Goal: Navigation & Orientation: Find specific page/section

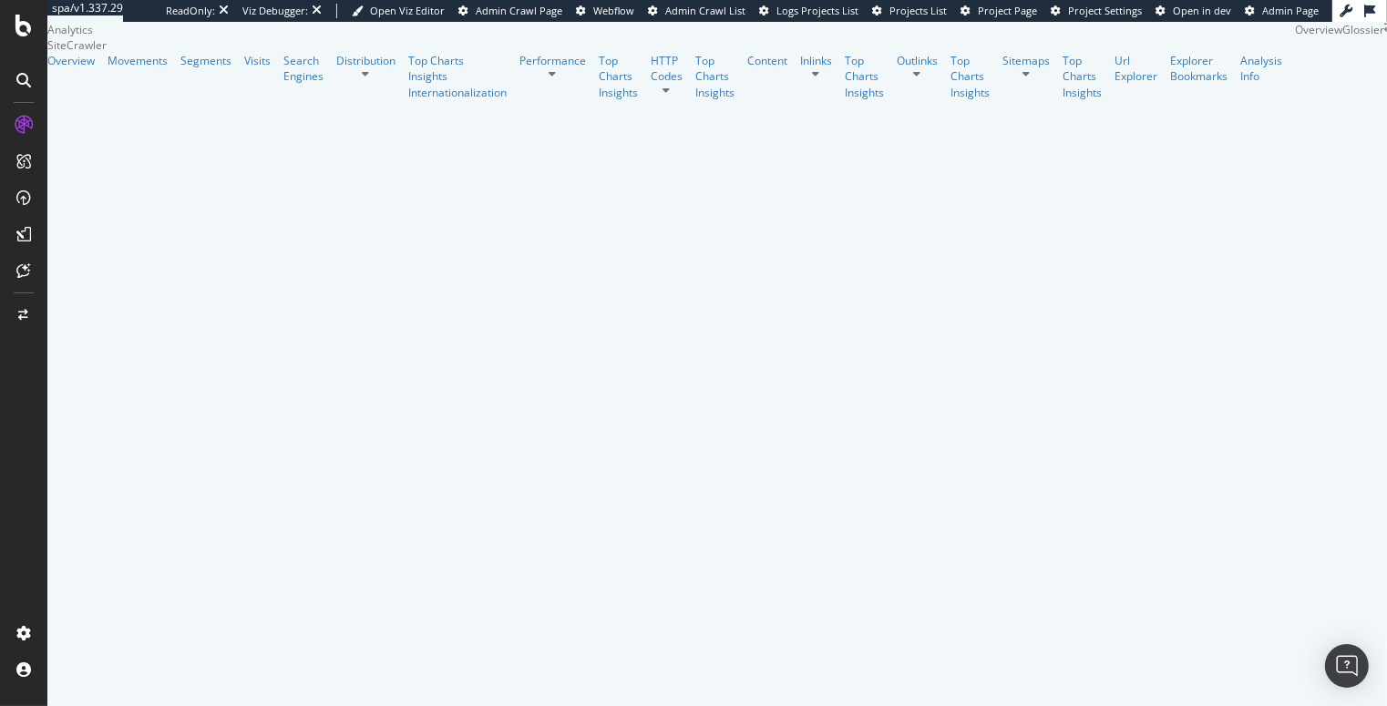
scroll to position [660, 0]
click at [114, 205] on div "ActionBoard" at bounding box center [102, 209] width 71 height 18
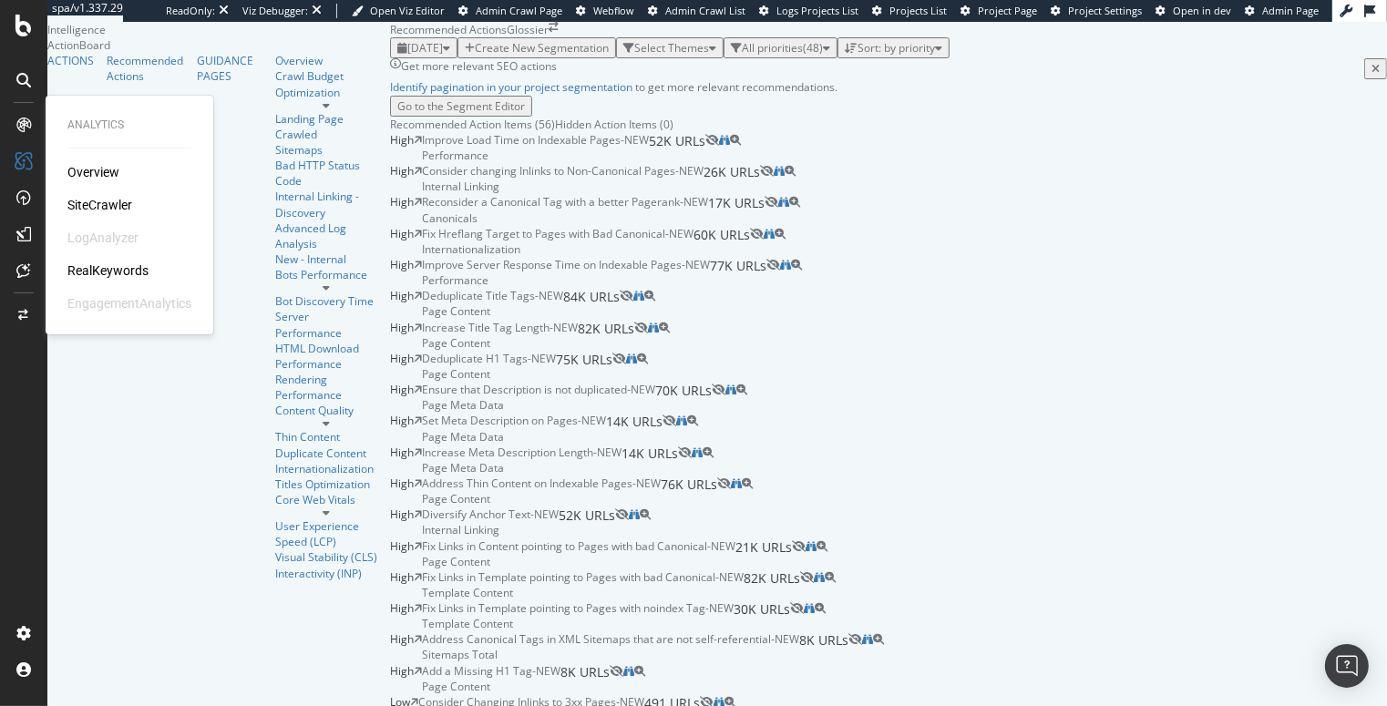
click at [98, 171] on div "Overview" at bounding box center [93, 172] width 52 height 18
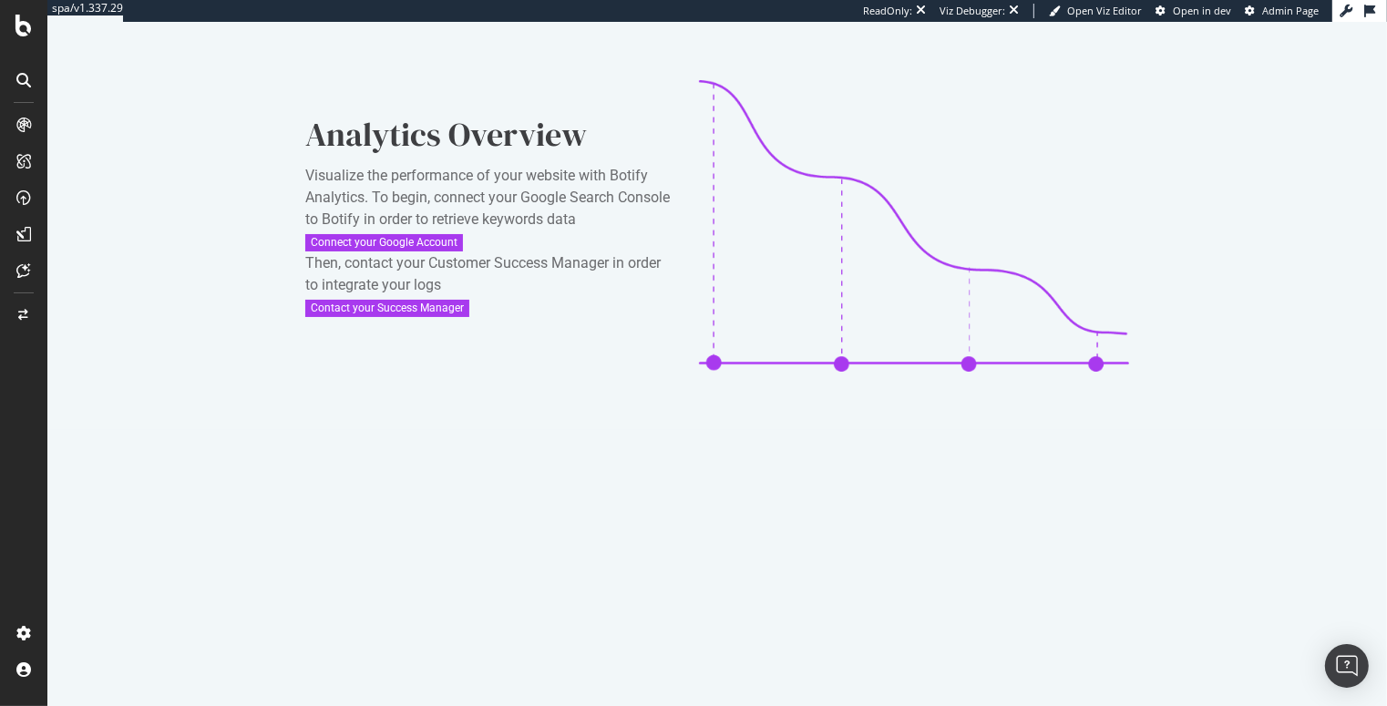
click at [20, 164] on icon at bounding box center [23, 161] width 15 height 15
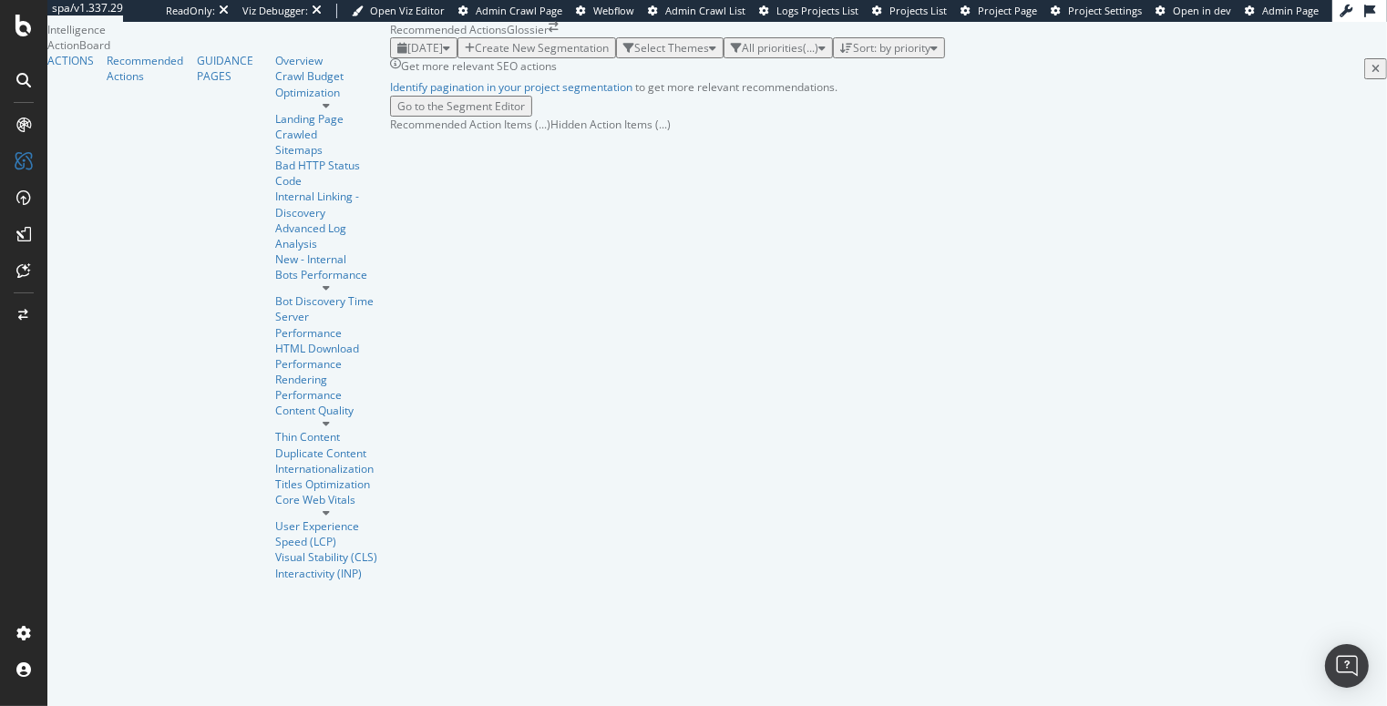
click at [27, 190] on icon at bounding box center [23, 197] width 15 height 15
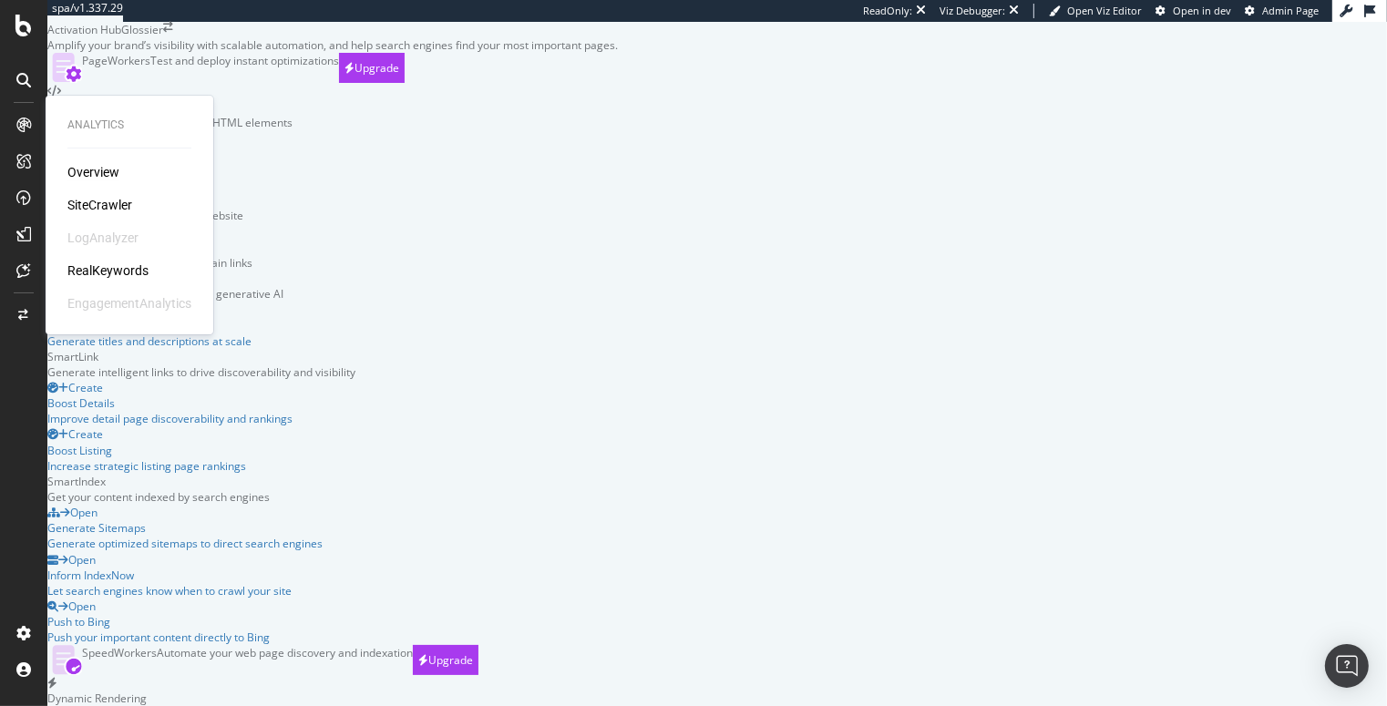
click at [107, 173] on div "Overview" at bounding box center [93, 172] width 52 height 18
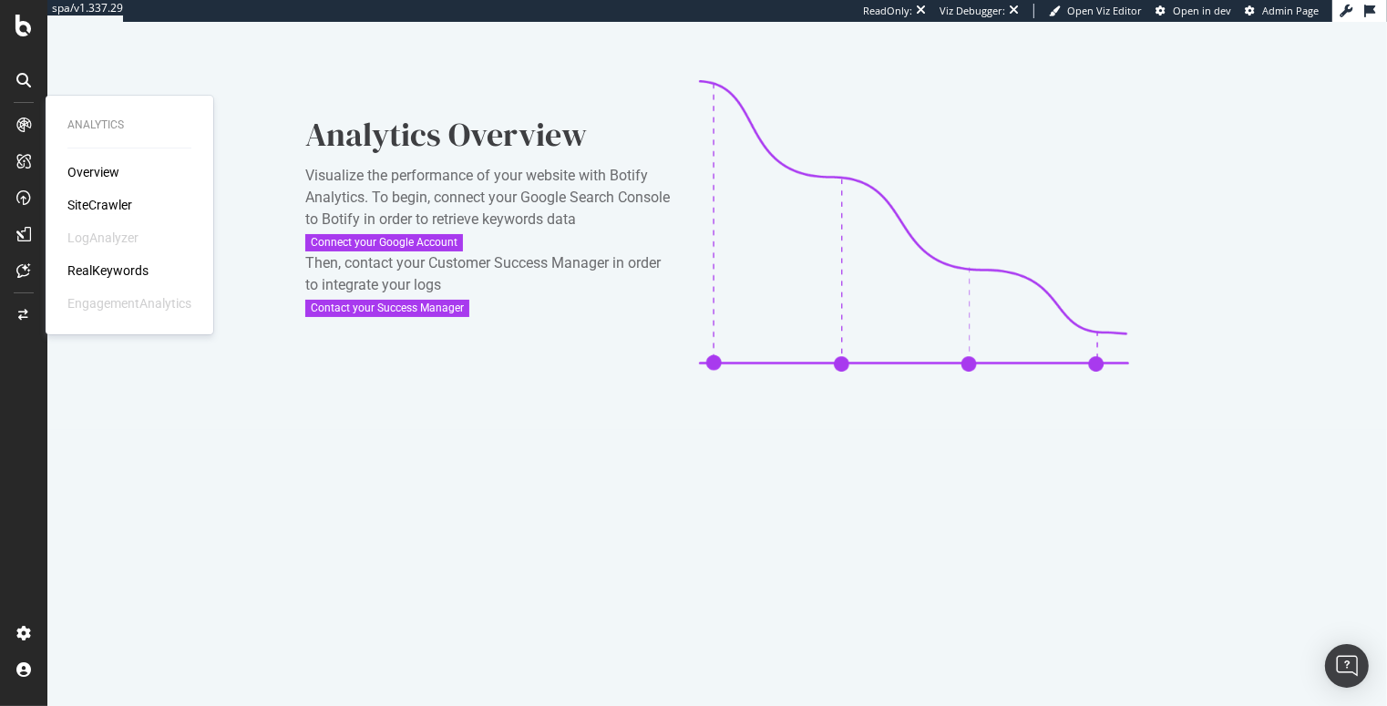
click at [97, 200] on div "SiteCrawler" at bounding box center [99, 205] width 65 height 18
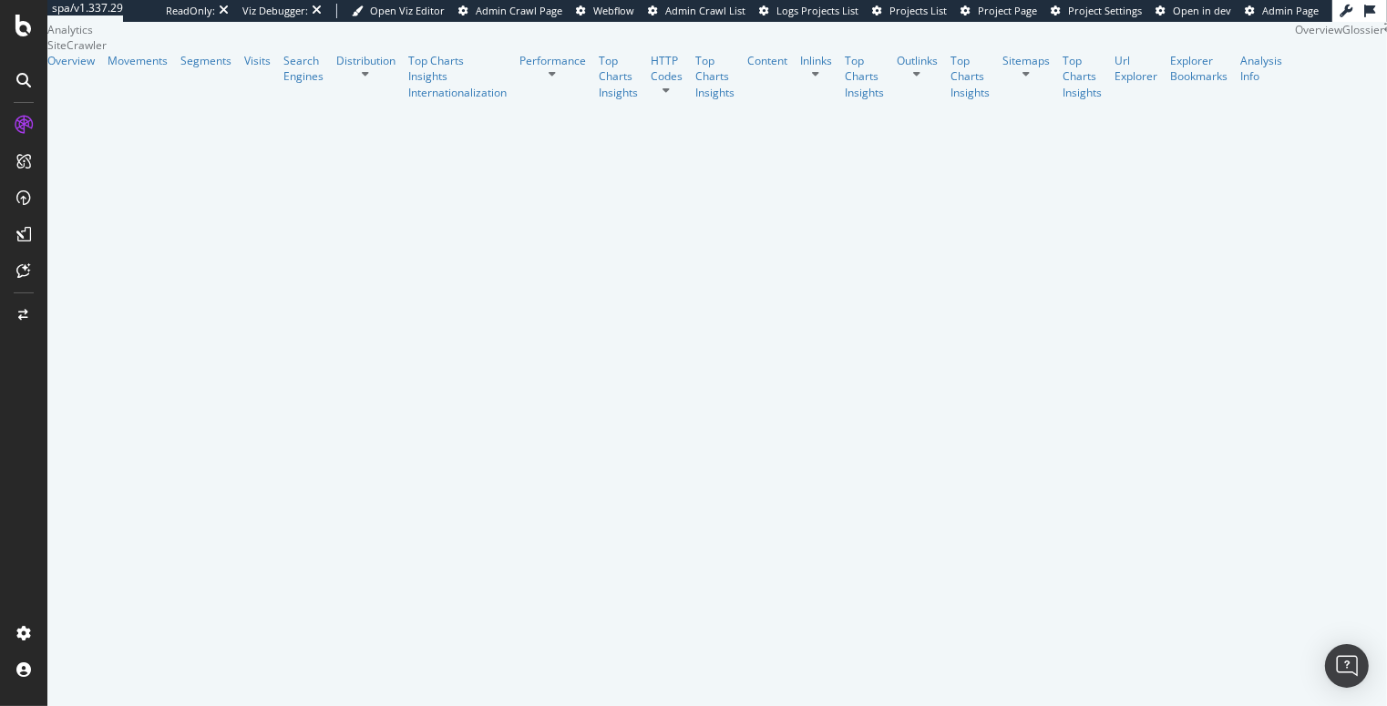
scroll to position [1143, 0]
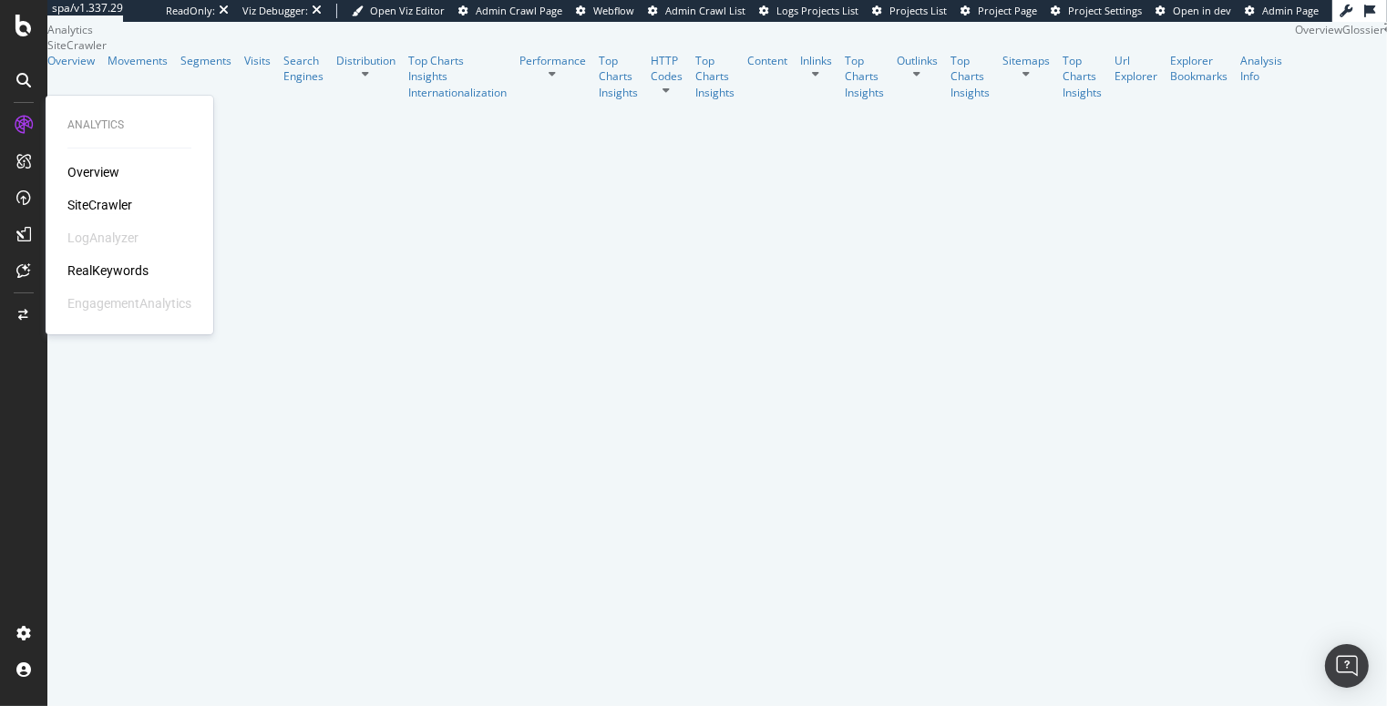
click at [108, 268] on div "RealKeywords" at bounding box center [107, 270] width 81 height 18
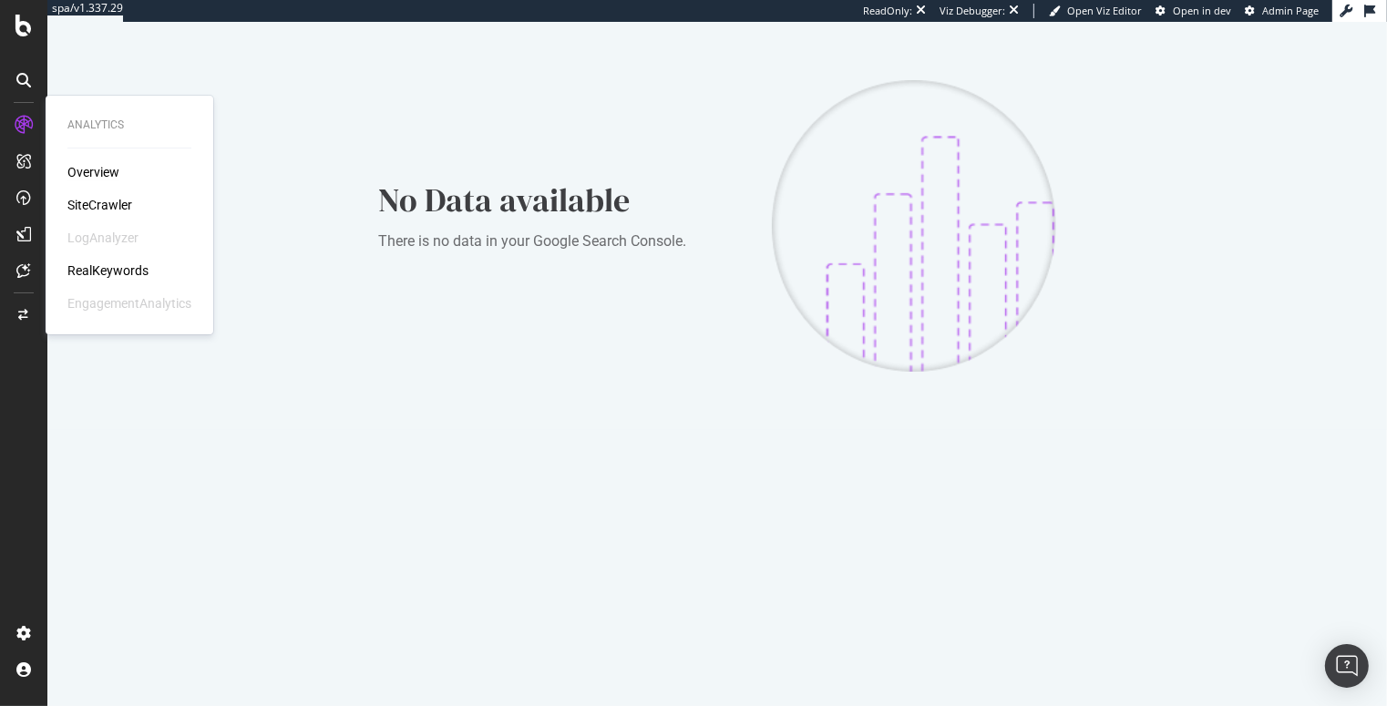
click at [96, 179] on div "Overview" at bounding box center [93, 172] width 52 height 18
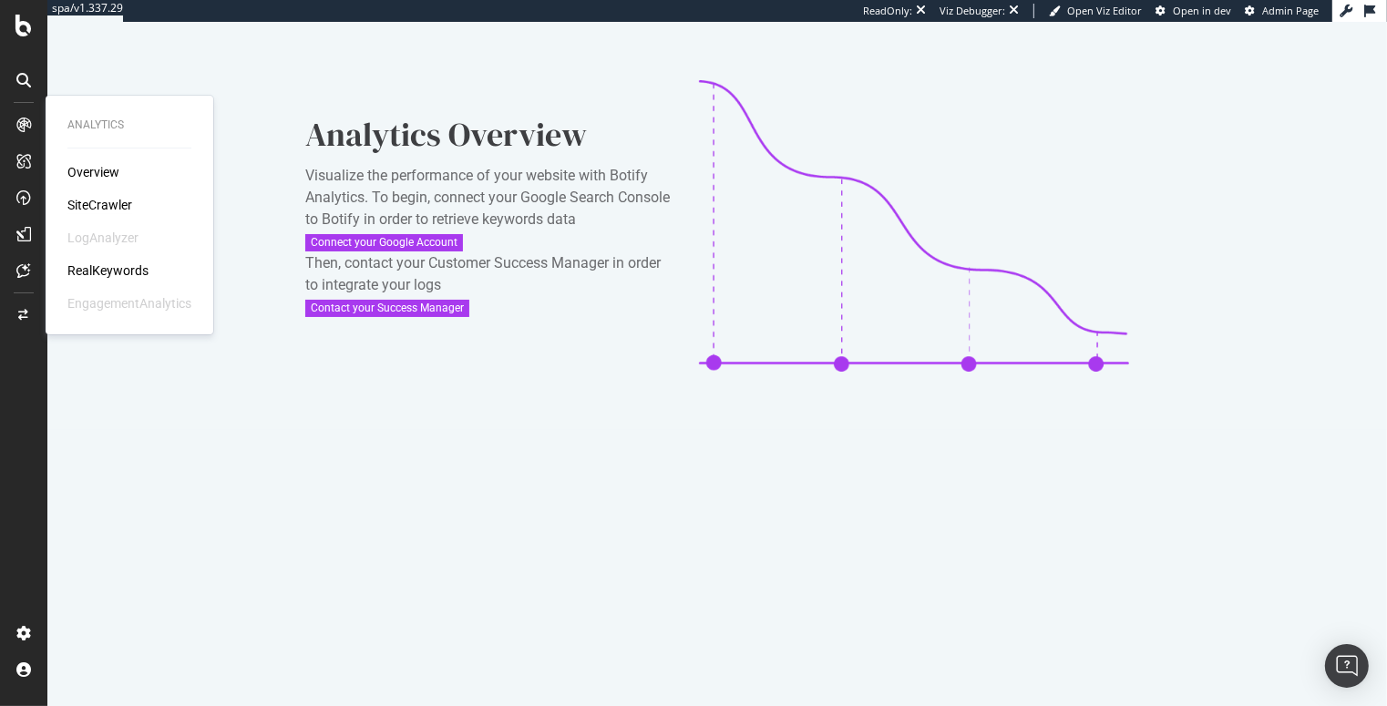
click at [98, 213] on div "SiteCrawler" at bounding box center [99, 205] width 65 height 18
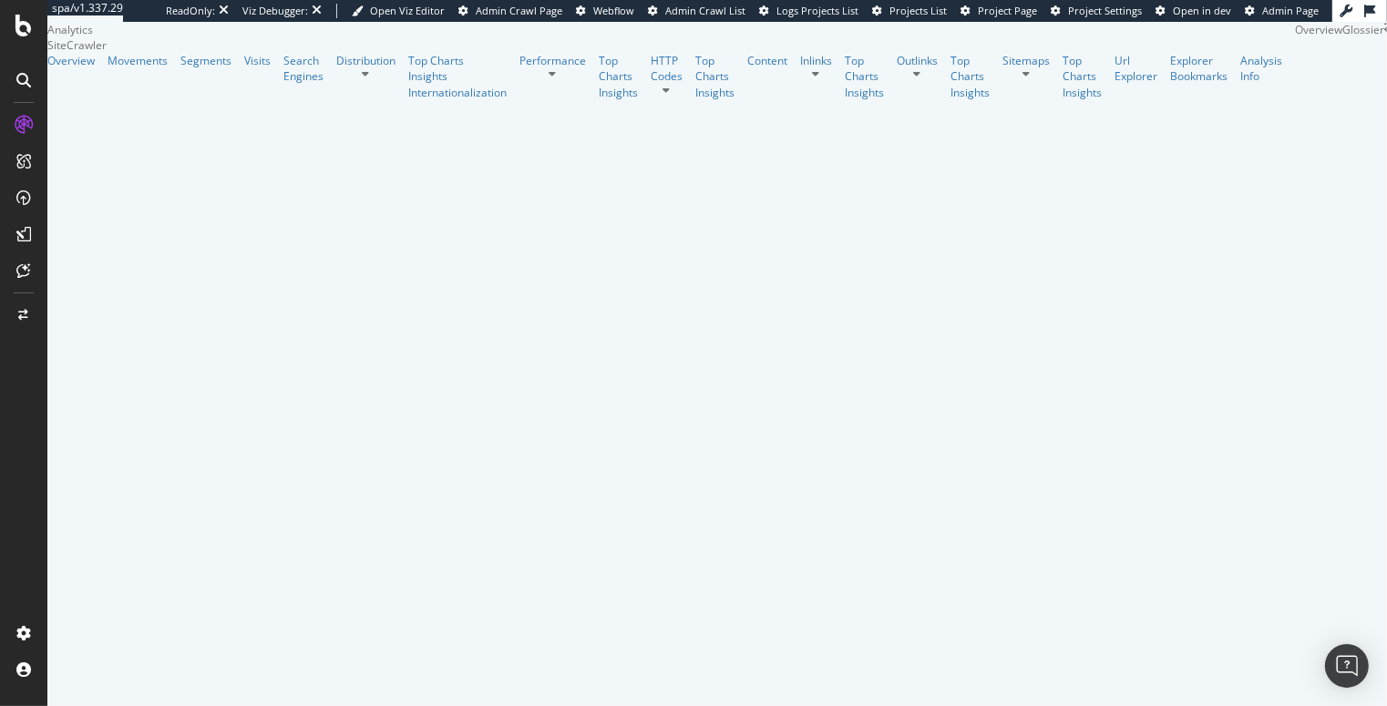
scroll to position [158, 0]
